Goal: Navigation & Orientation: Find specific page/section

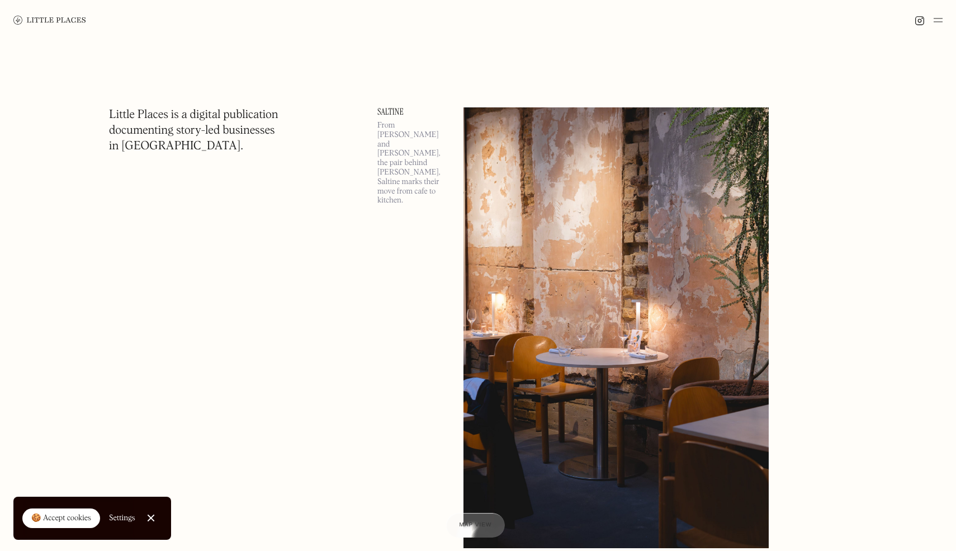
click at [943, 20] on div at bounding box center [478, 20] width 956 height 40
click at [940, 20] on img at bounding box center [937, 19] width 9 height 13
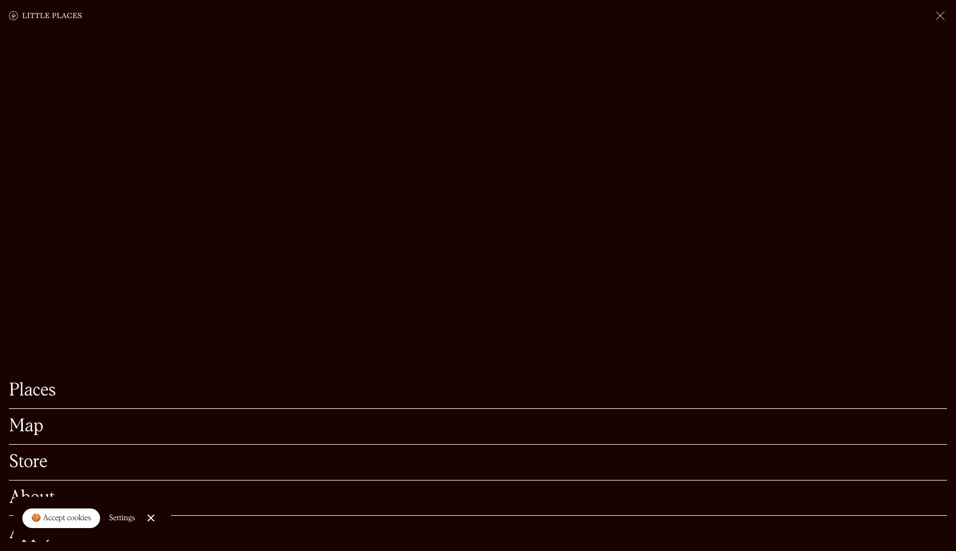
click at [32, 426] on link "Map" at bounding box center [478, 426] width 938 height 17
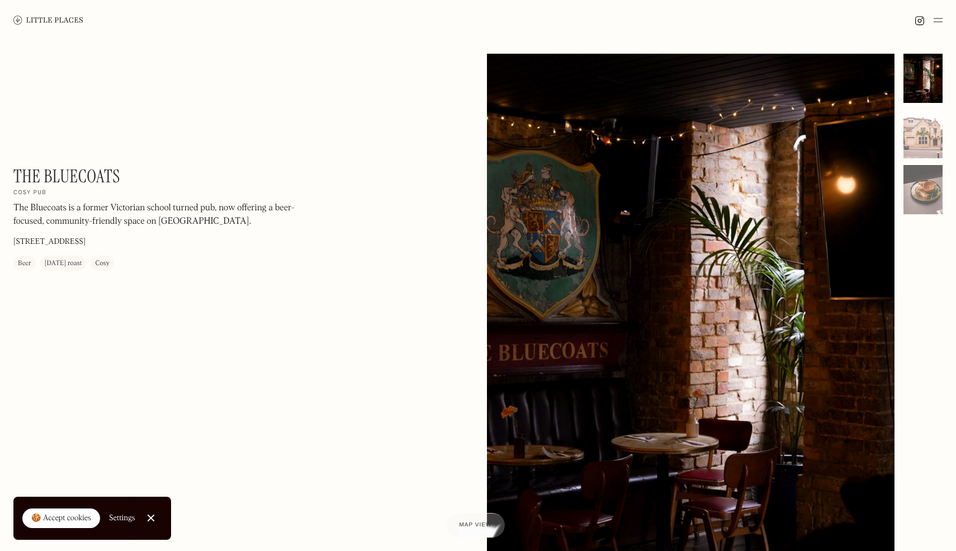
click at [564, 26] on div at bounding box center [478, 20] width 956 height 40
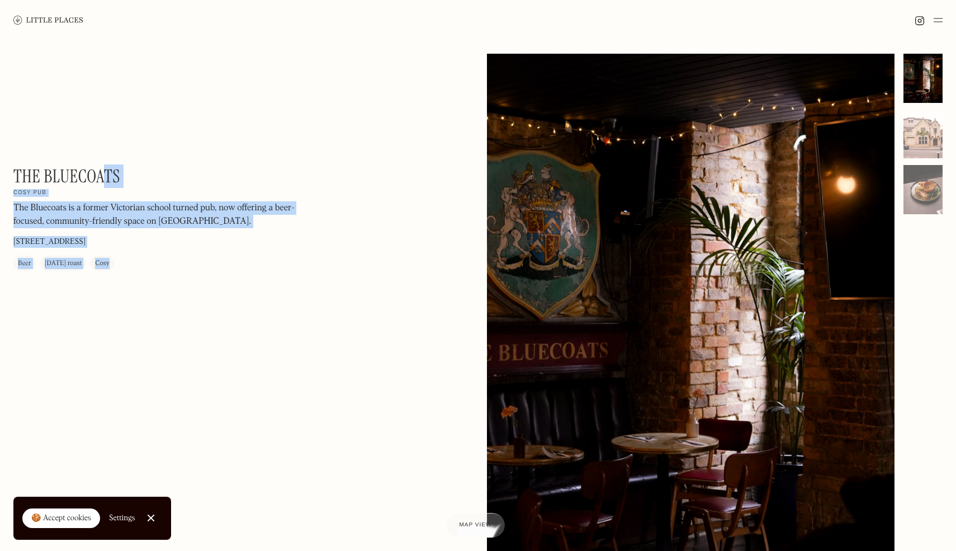
drag, startPoint x: 15, startPoint y: 174, endPoint x: 108, endPoint y: 177, distance: 92.8
click at [108, 177] on h1 "The Bluecoats" at bounding box center [66, 175] width 107 height 21
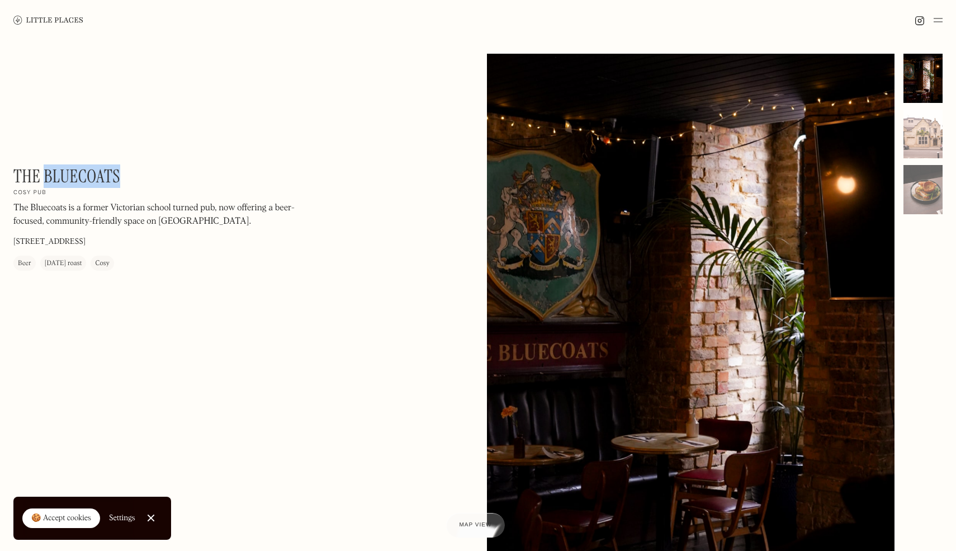
click at [108, 177] on h1 "The Bluecoats" at bounding box center [66, 175] width 107 height 21
